Goal: Task Accomplishment & Management: Use online tool/utility

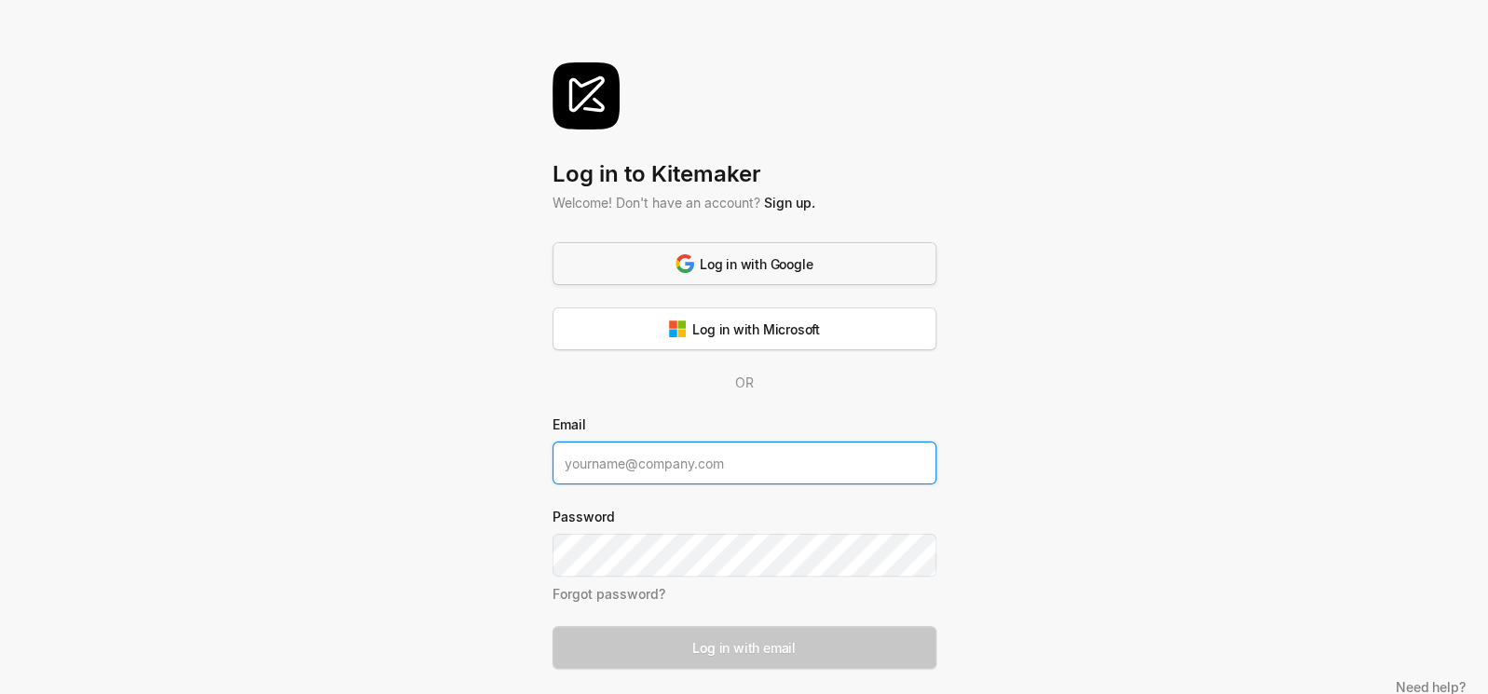
click at [757, 261] on div "Log in with Google" at bounding box center [744, 264] width 137 height 20
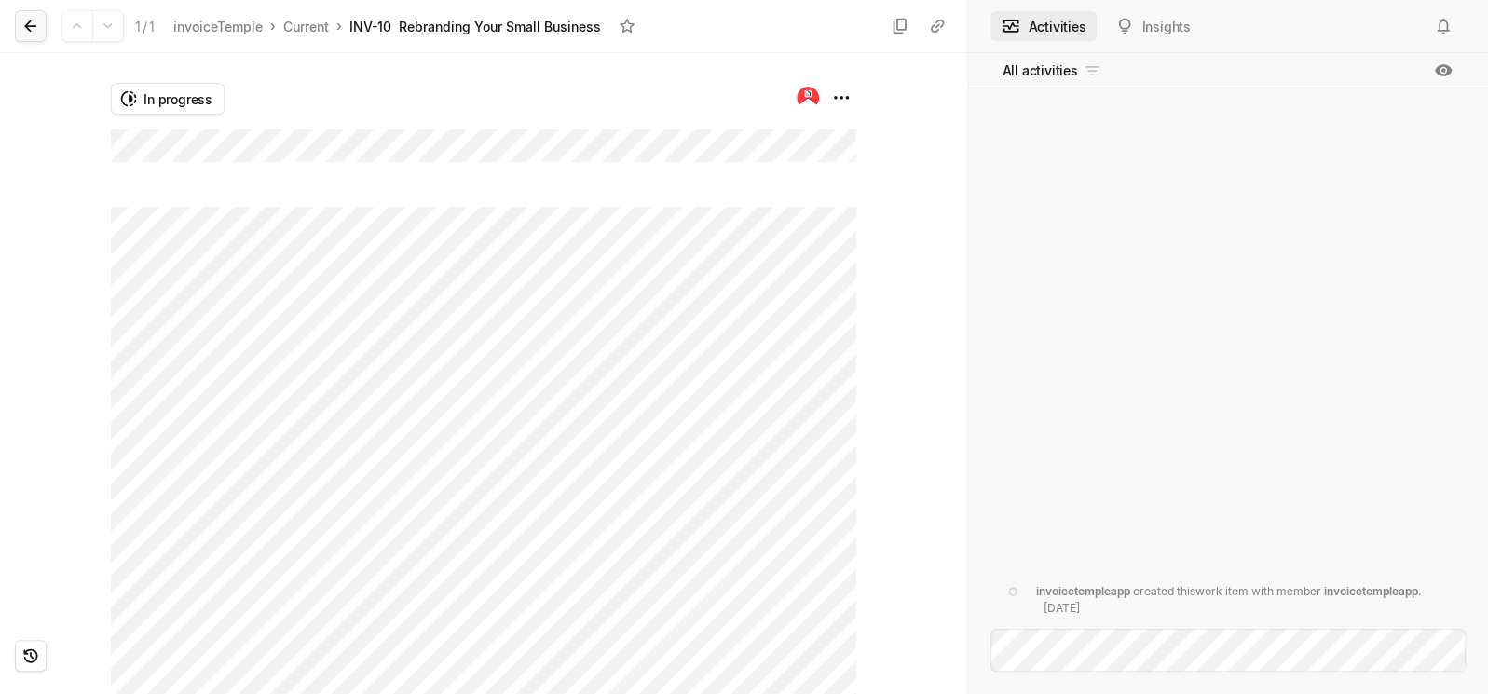
click at [36, 30] on icon at bounding box center [30, 26] width 19 height 19
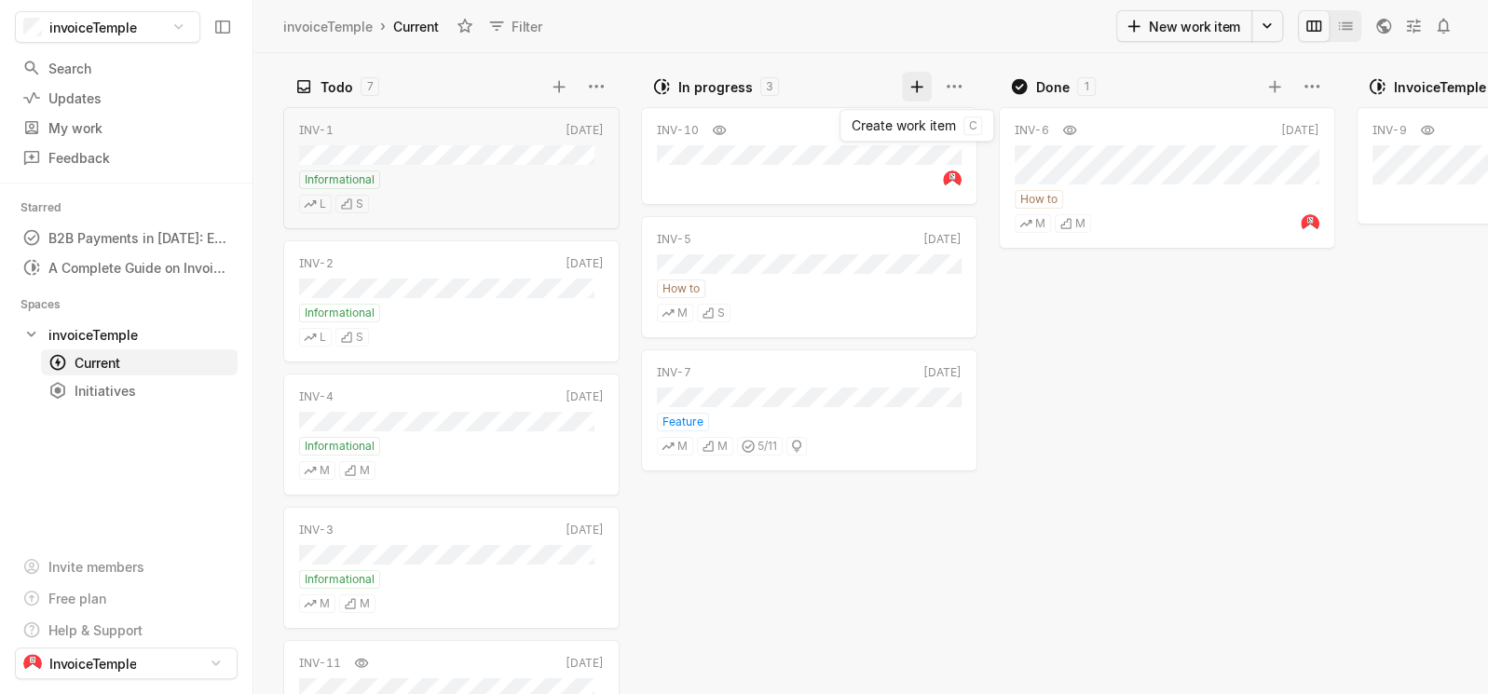
click at [912, 80] on icon at bounding box center [917, 86] width 19 height 19
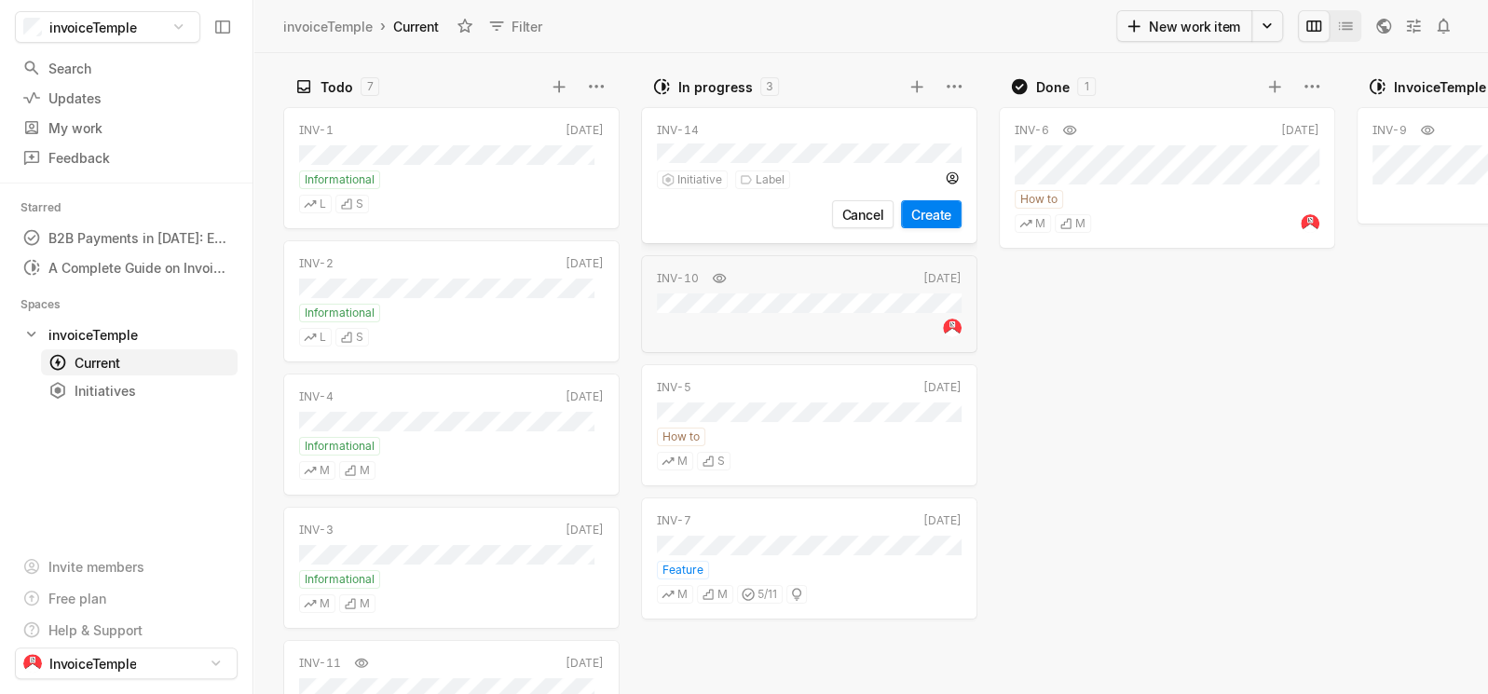
click at [935, 214] on button "Create" at bounding box center [931, 214] width 61 height 28
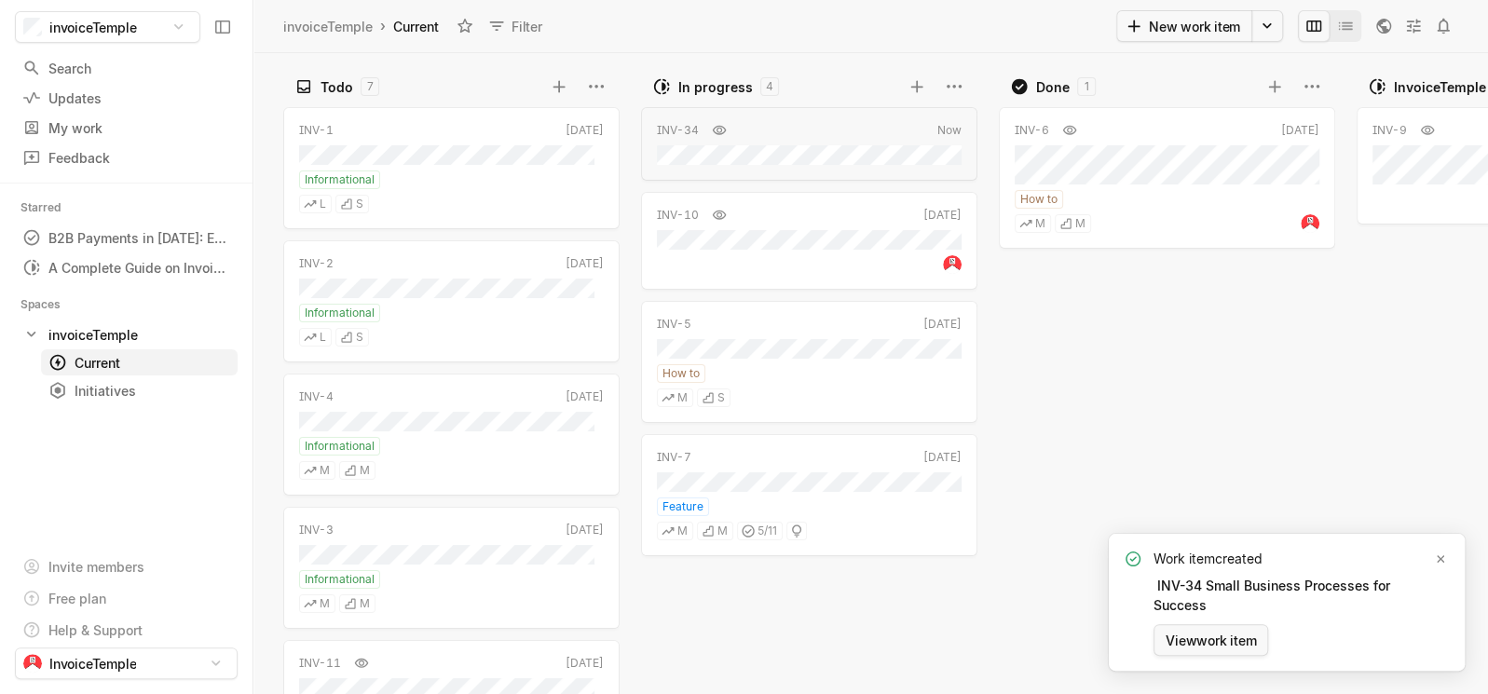
click at [1221, 640] on button "View work item" at bounding box center [1211, 640] width 115 height 32
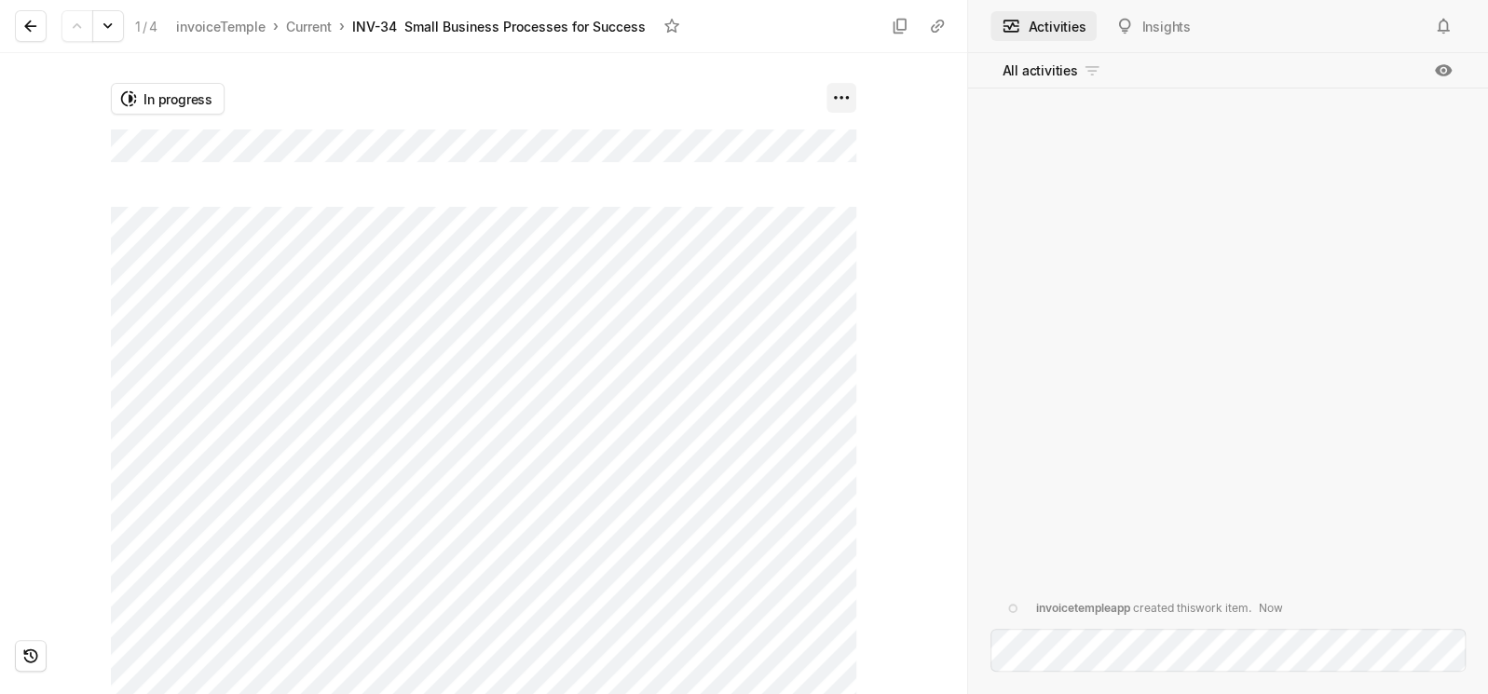
click at [838, 107] on html "invoiceTemple Search / Updates g then u My work = Feedback g then f Starred B2B…" at bounding box center [744, 347] width 1488 height 694
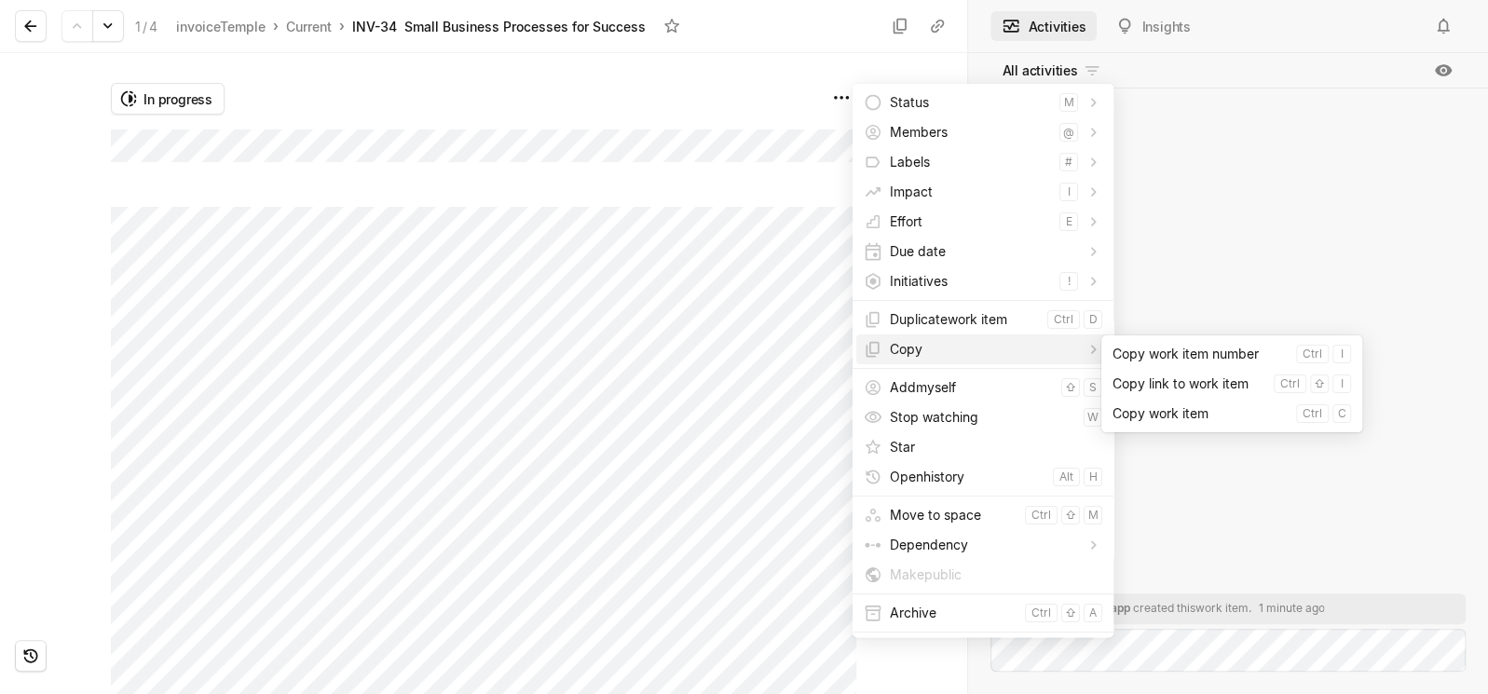
click at [945, 355] on span "Copy" at bounding box center [984, 350] width 188 height 30
click at [1183, 416] on span "Copy work item" at bounding box center [1201, 414] width 176 height 30
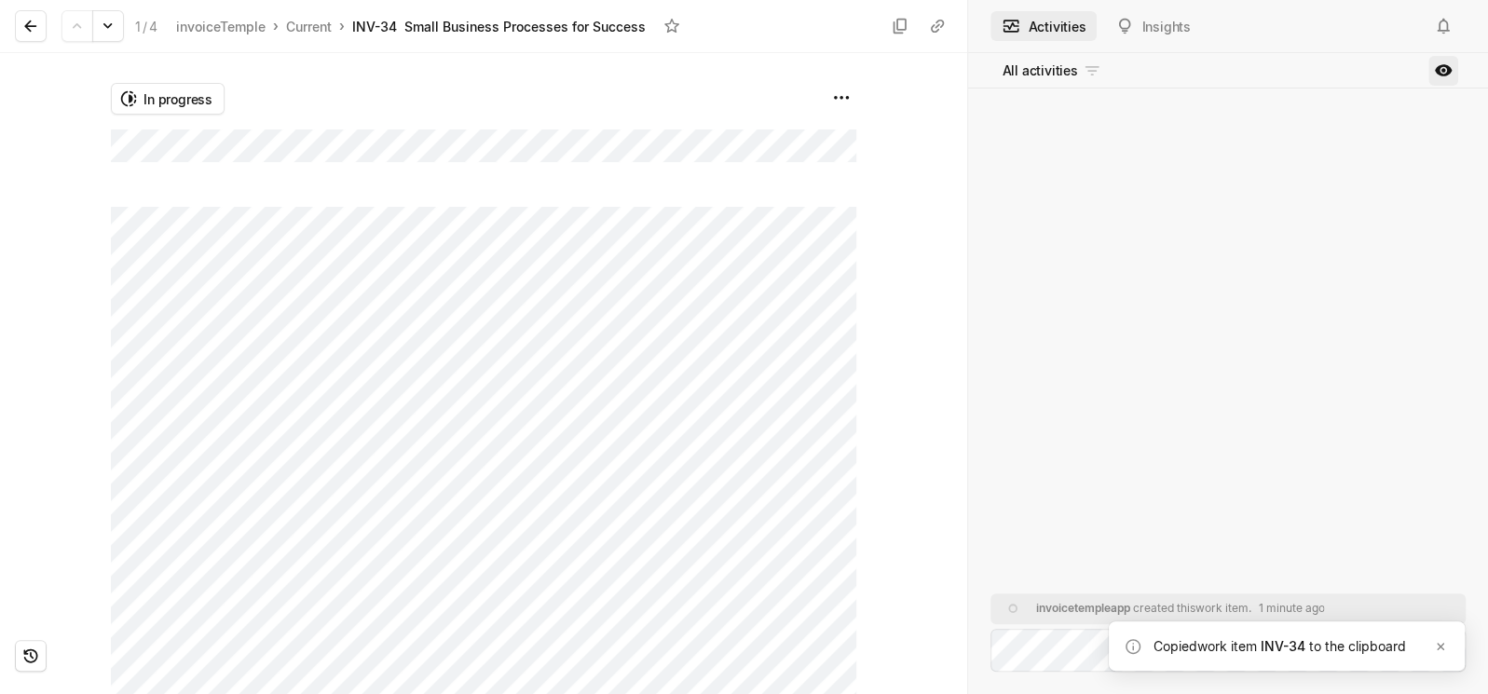
click at [1443, 67] on icon at bounding box center [1443, 70] width 19 height 19
click at [1445, 644] on icon "Notifications (F8)" at bounding box center [1440, 646] width 15 height 15
click at [845, 93] on html "invoiceTemple Search / Updates g then u My work = Feedback g then f Starred B2B…" at bounding box center [744, 347] width 1488 height 694
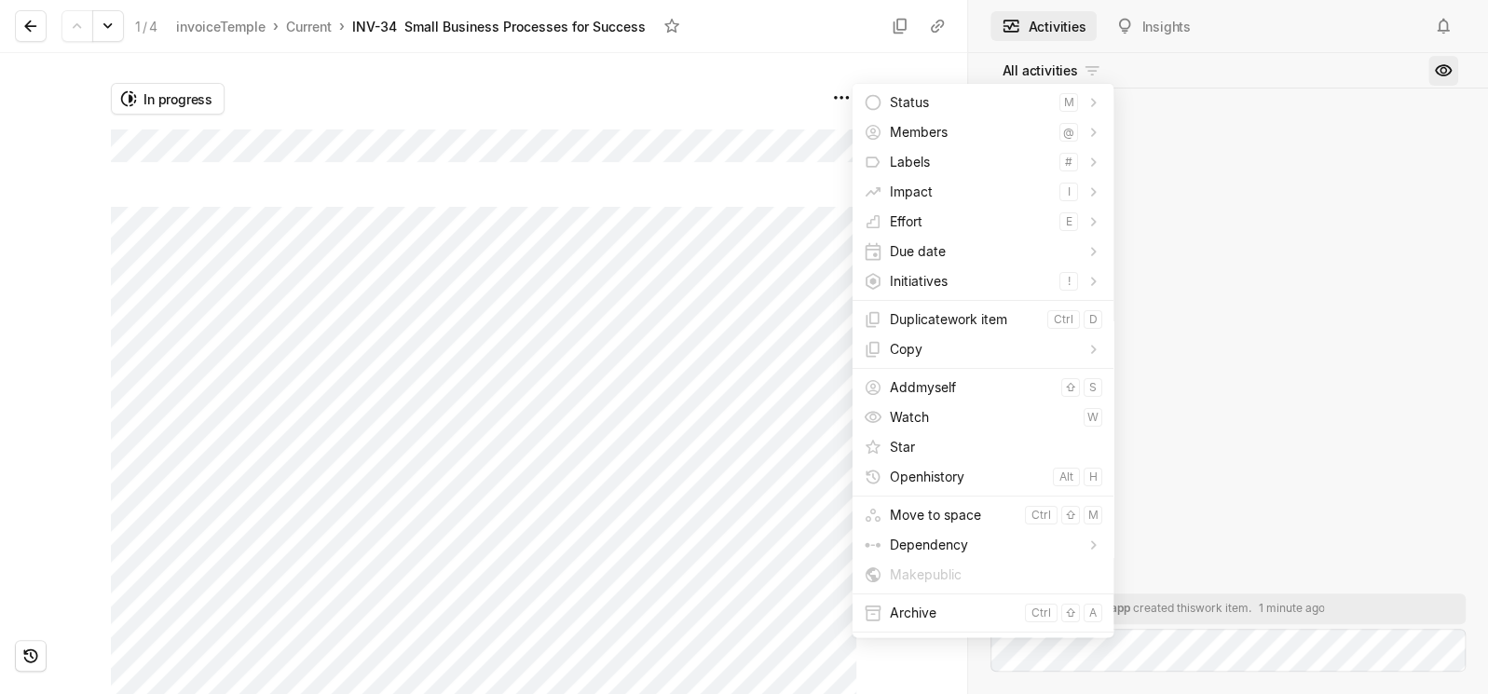
click at [931, 26] on html "invoiceTemple Search / Updates g then u My work = Feedback g then f Starred B2B…" at bounding box center [744, 347] width 1488 height 694
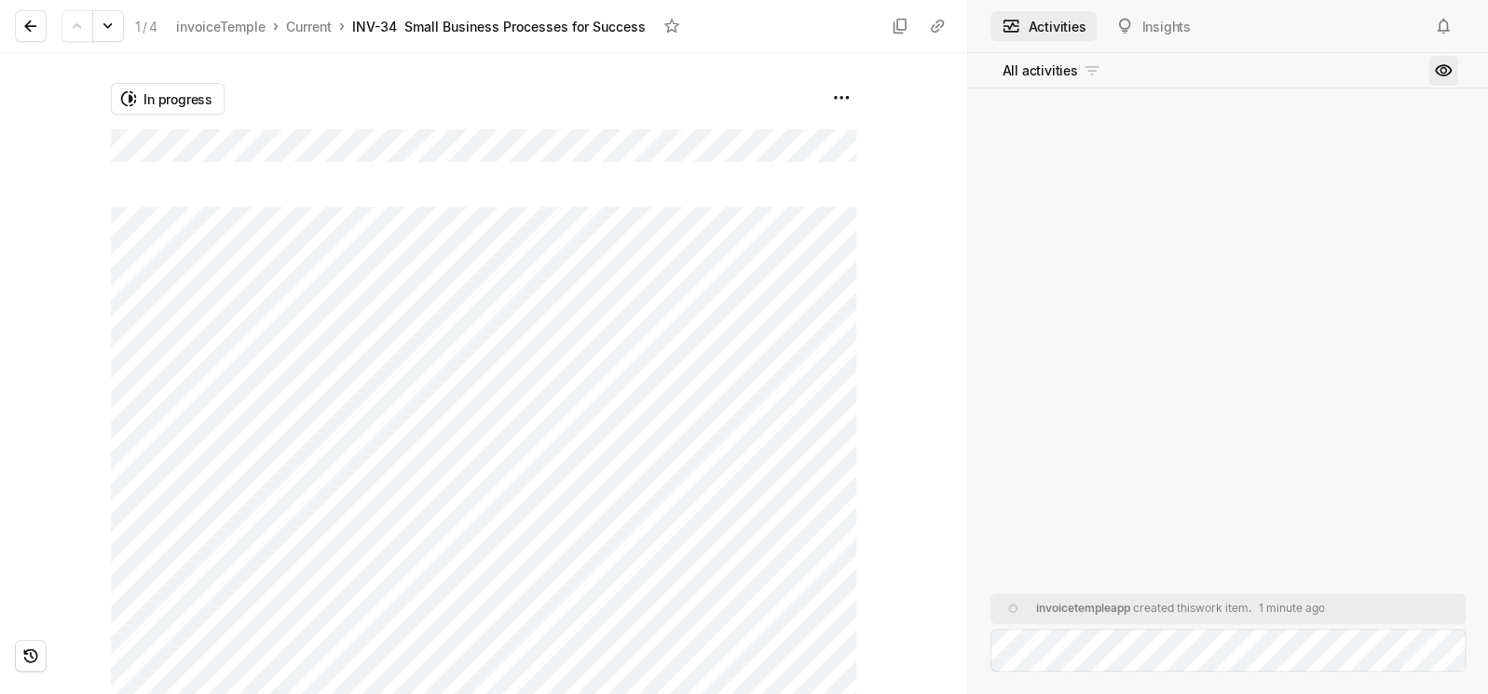
click at [931, 26] on icon at bounding box center [937, 26] width 13 height 13
click at [837, 93] on html "invoiceTemple Search / Updates g then u My work = Feedback g then f Starred B2B…" at bounding box center [744, 347] width 1488 height 694
click at [898, 20] on html "invoiceTemple Search / Updates g then u My work = Feedback g then f Starred B2B…" at bounding box center [744, 347] width 1488 height 694
click at [898, 20] on icon at bounding box center [900, 26] width 19 height 19
click at [304, 28] on link "Current" at bounding box center [308, 26] width 53 height 25
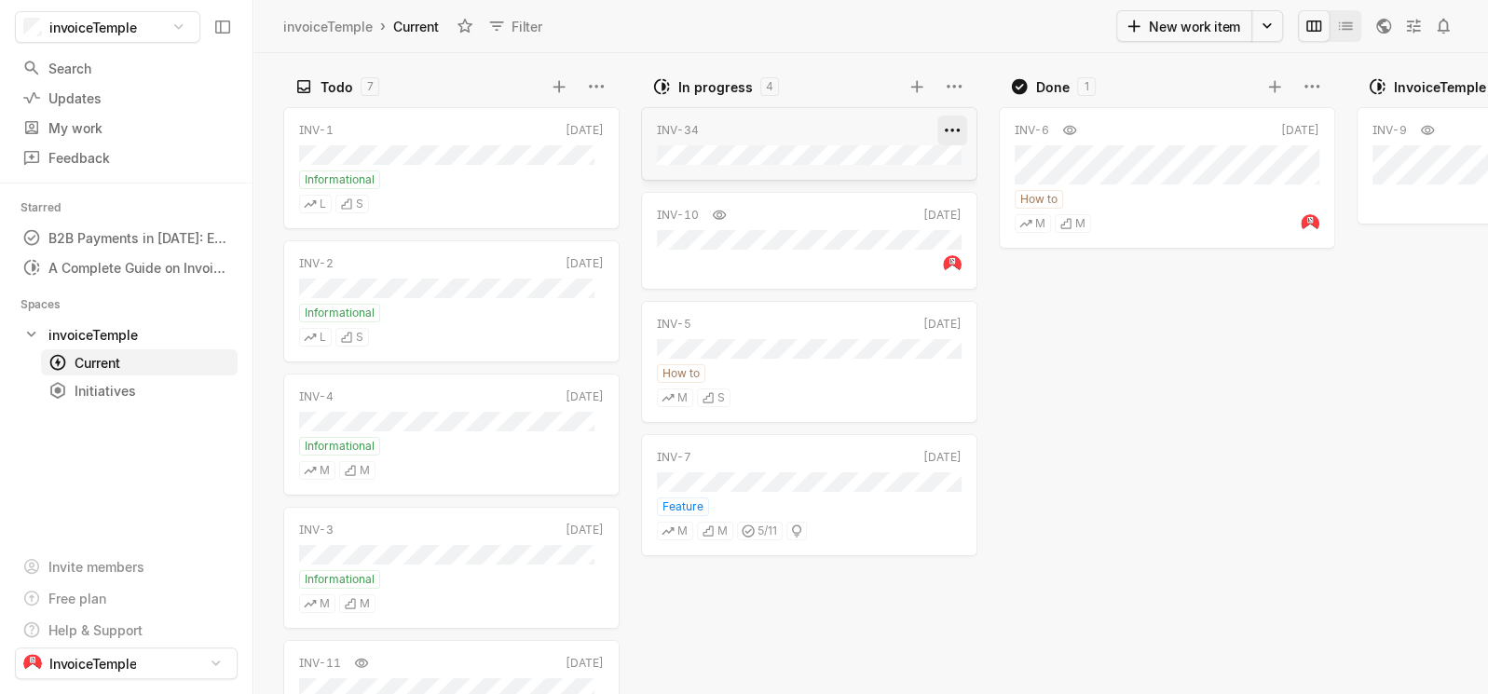
click at [955, 134] on html "invoiceTemple Search / Updates g then u My work = Feedback g then f Starred B2B…" at bounding box center [744, 347] width 1488 height 694
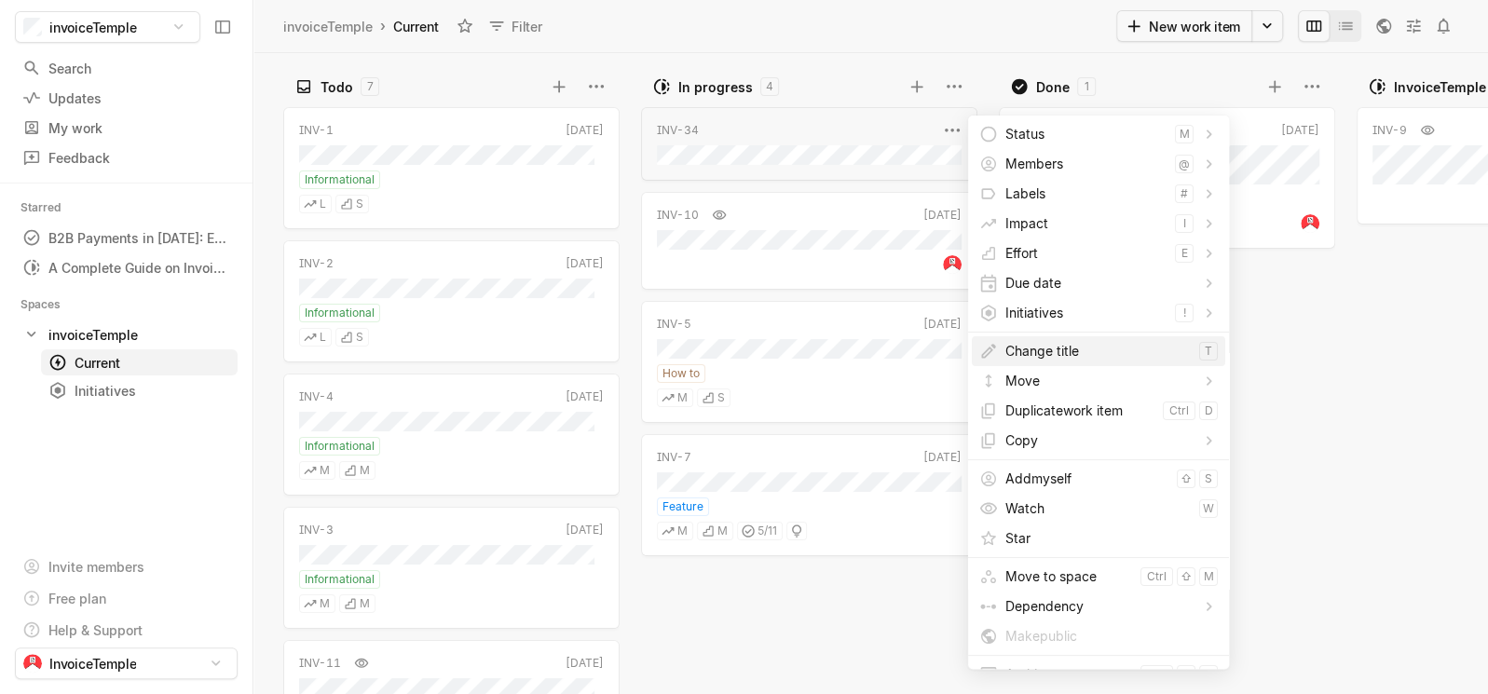
scroll to position [61, 0]
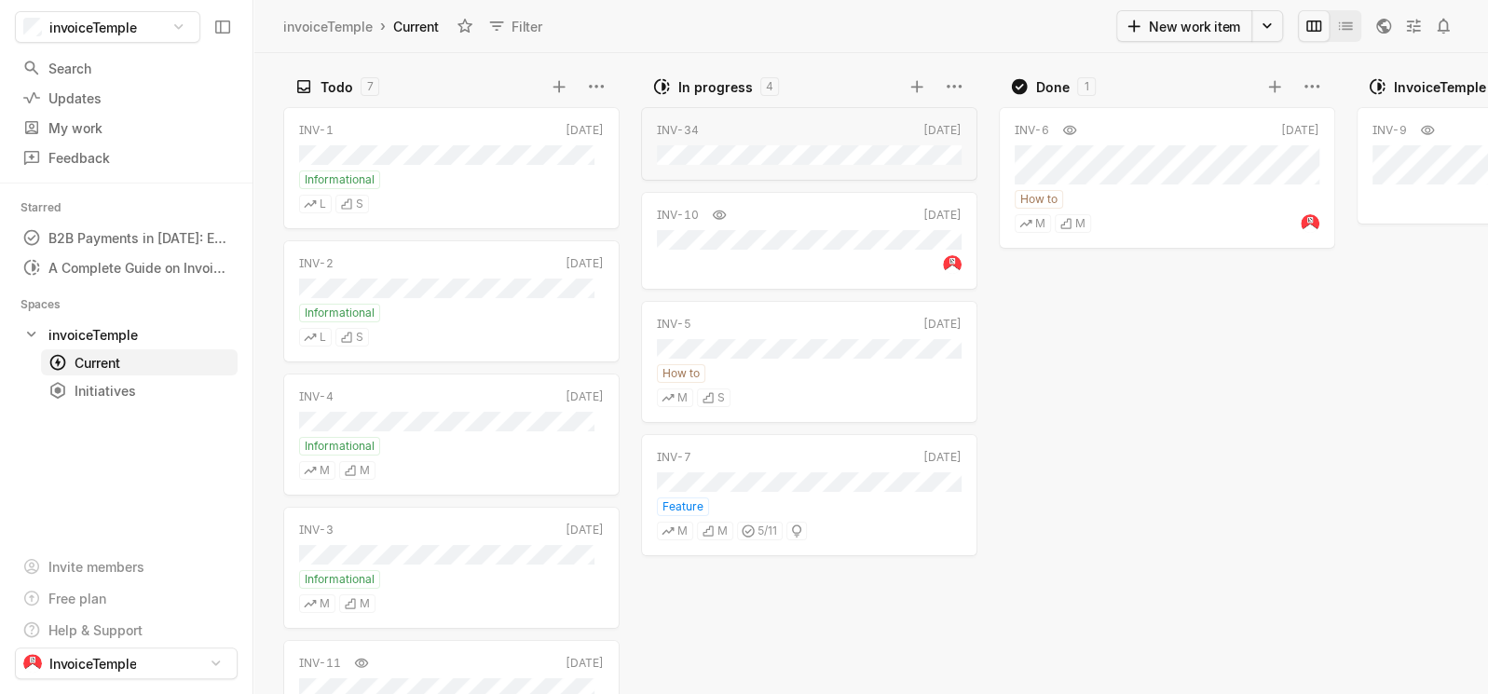
click at [1330, 398] on html "invoiceTemple Search / Updates g then u My work = Feedback g then f Starred B2B…" at bounding box center [744, 347] width 1488 height 694
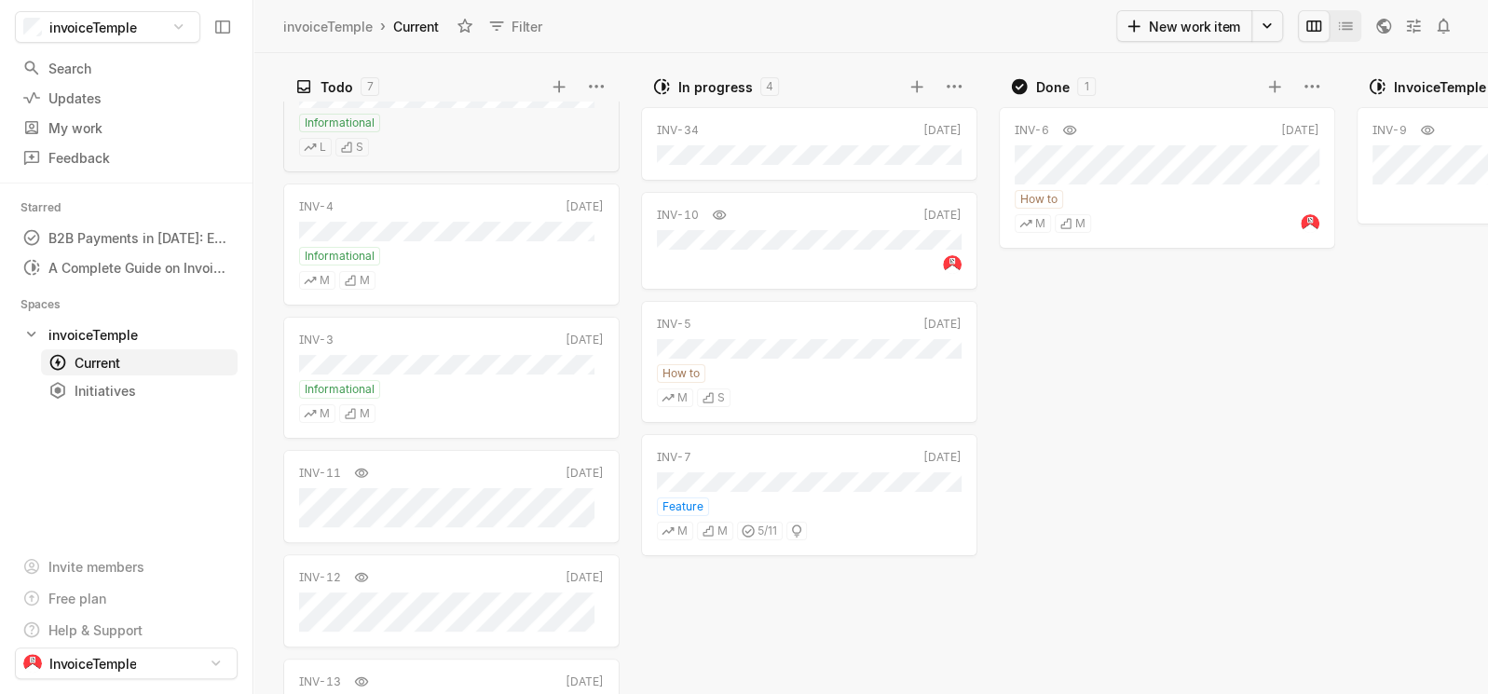
scroll to position [261, 0]
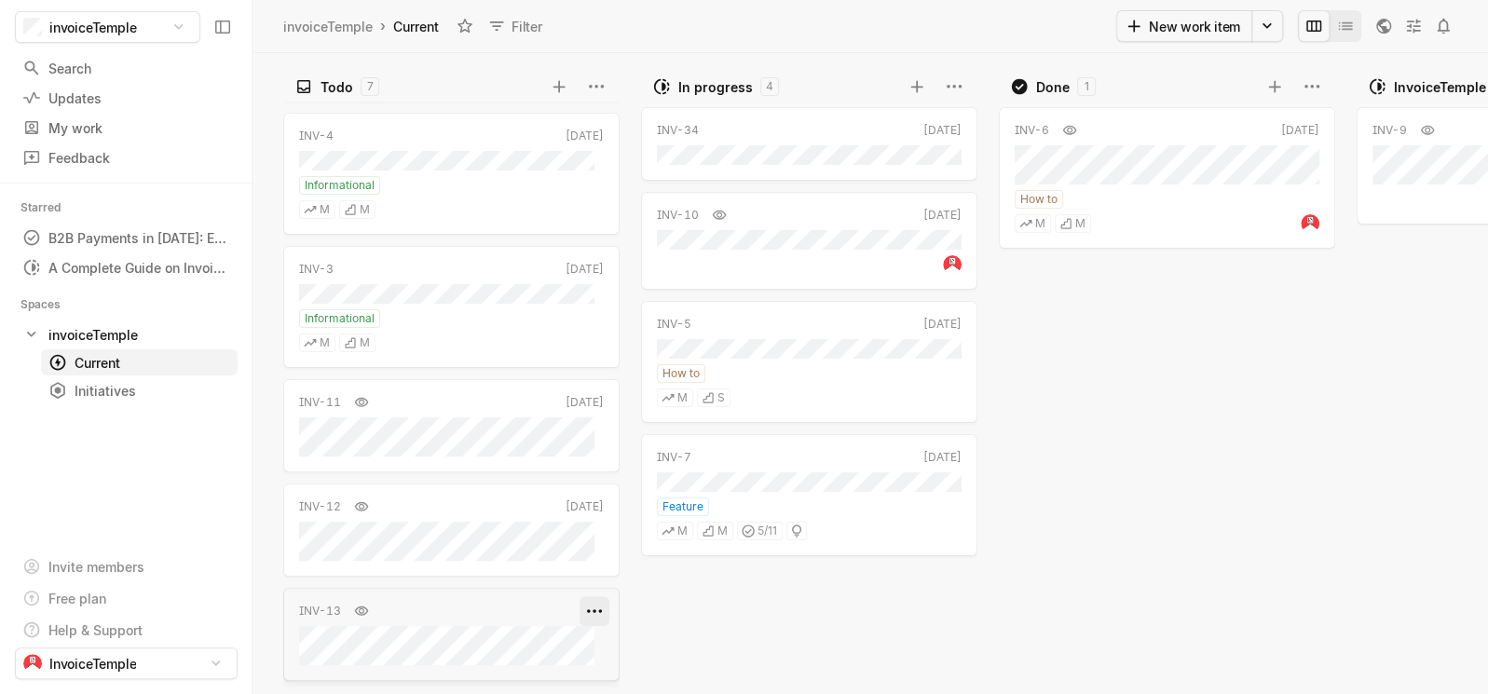
click at [576, 611] on html "invoiceTemple Search / Updates g then u My work = Feedback g then f Starred B2B…" at bounding box center [744, 347] width 1488 height 694
click at [1040, 535] on html "invoiceTemple Search / Updates g then u My work = Feedback g then f Starred B2B…" at bounding box center [744, 347] width 1488 height 694
